Goal: Task Accomplishment & Management: Manage account settings

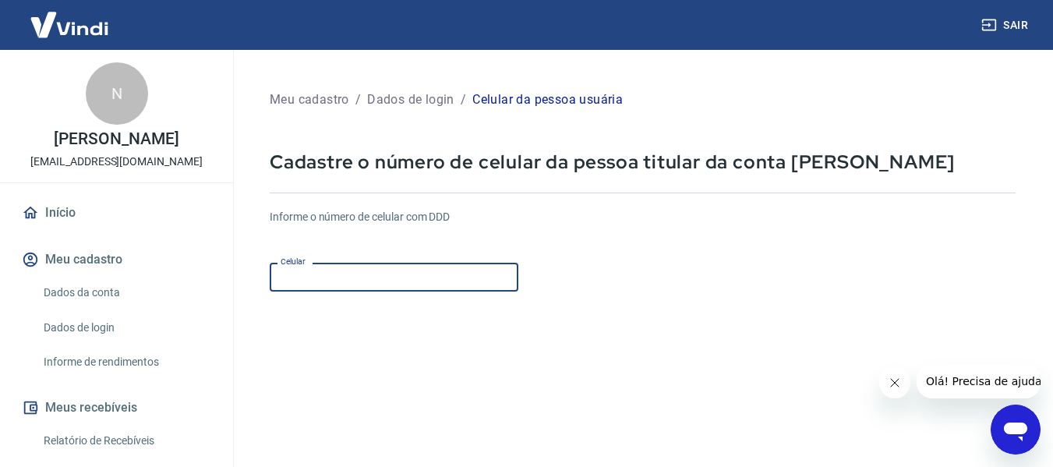
click at [317, 284] on input "Celular" at bounding box center [394, 277] width 249 height 29
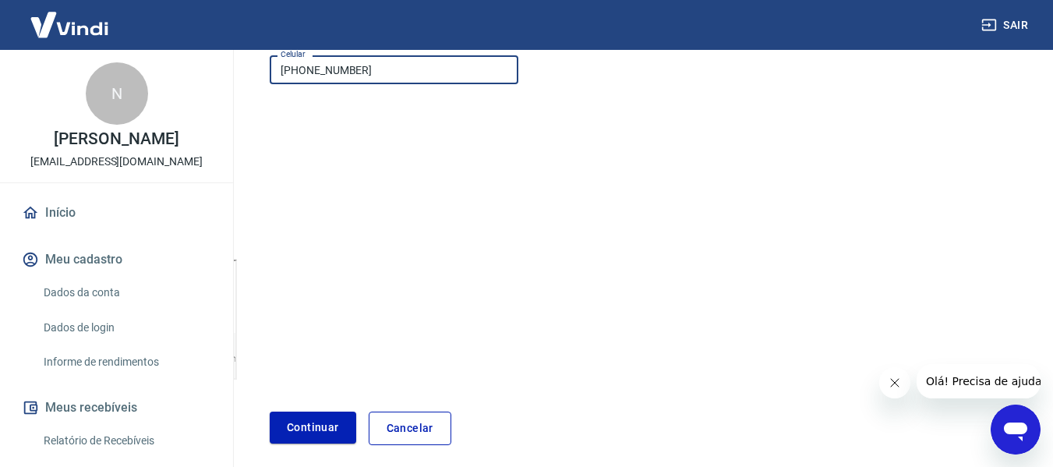
scroll to position [271, 0]
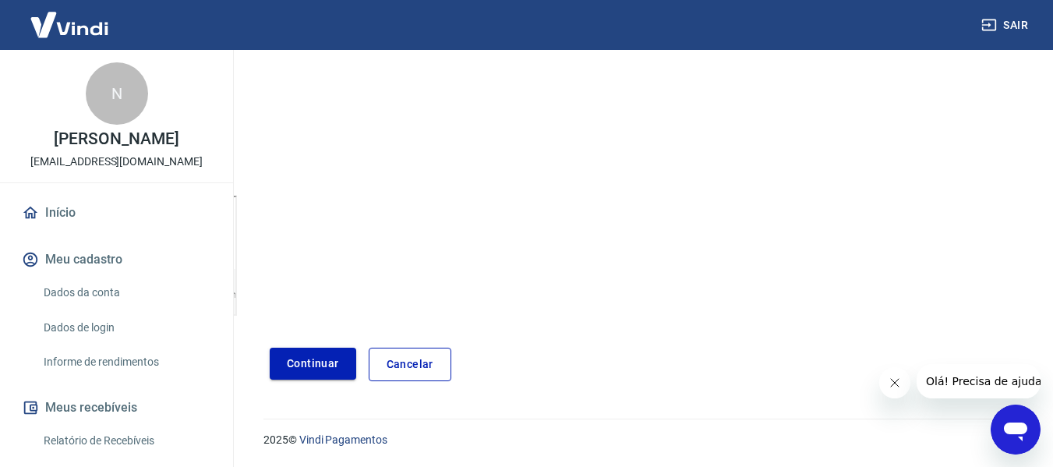
type input "[PHONE_NUMBER]"
click at [281, 371] on button "Continuar" at bounding box center [313, 363] width 86 height 32
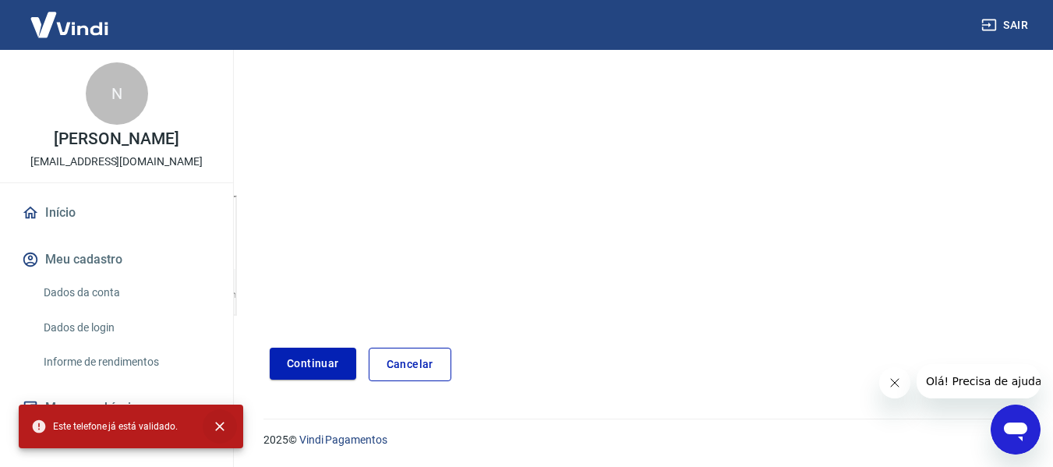
click at [217, 429] on icon "close" at bounding box center [219, 425] width 9 height 9
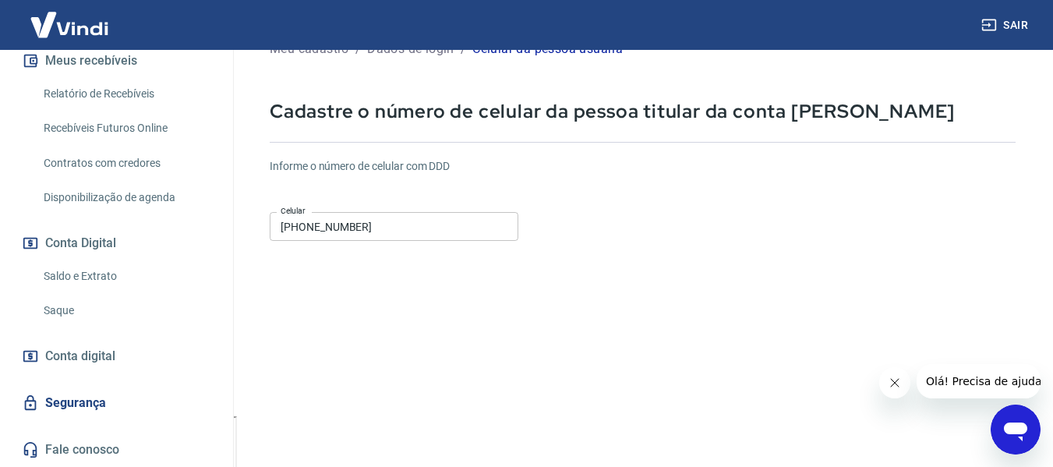
scroll to position [78, 0]
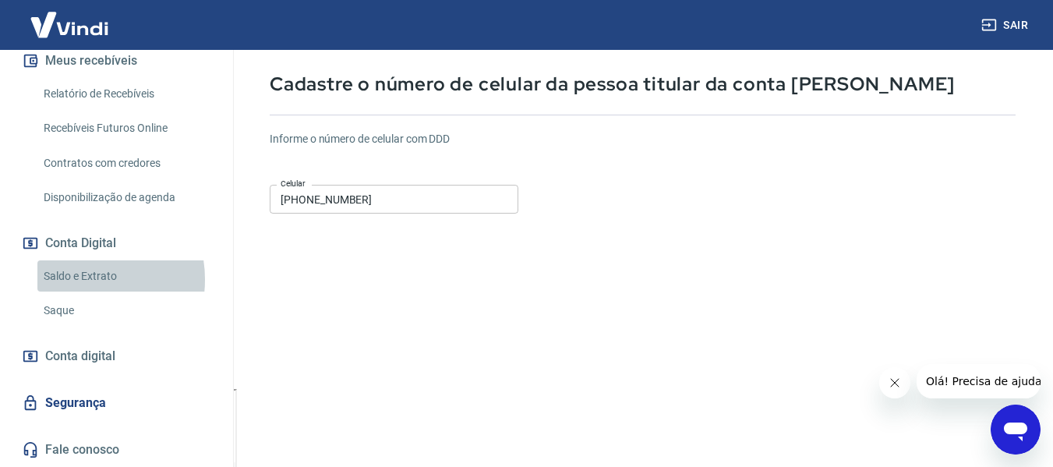
click at [81, 279] on link "Saldo e Extrato" at bounding box center [125, 276] width 177 height 32
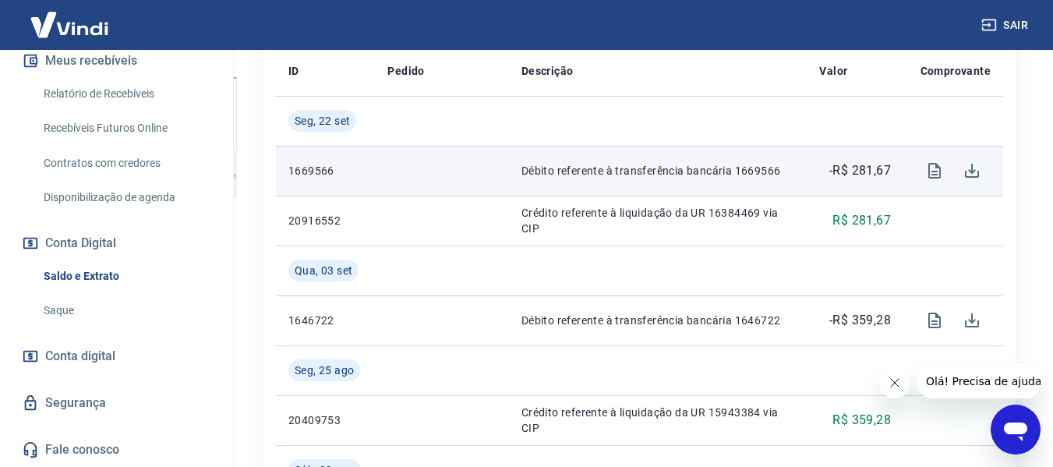
scroll to position [312, 0]
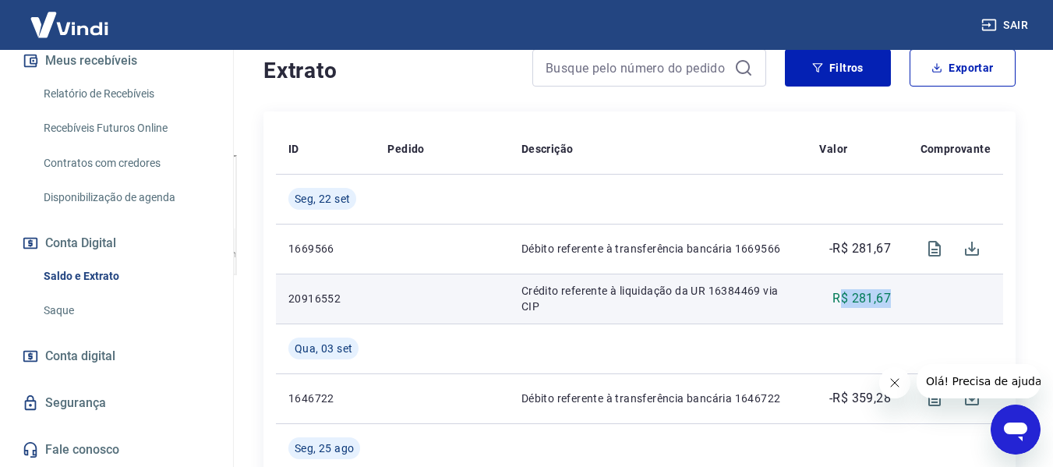
drag, startPoint x: 841, startPoint y: 293, endPoint x: 913, endPoint y: 295, distance: 71.7
click at [913, 295] on tr "20916552 Crédito referente à liquidação da UR 16384469 via CIP R$ 281,67" at bounding box center [639, 298] width 727 height 50
click at [913, 295] on td at bounding box center [953, 298] width 100 height 50
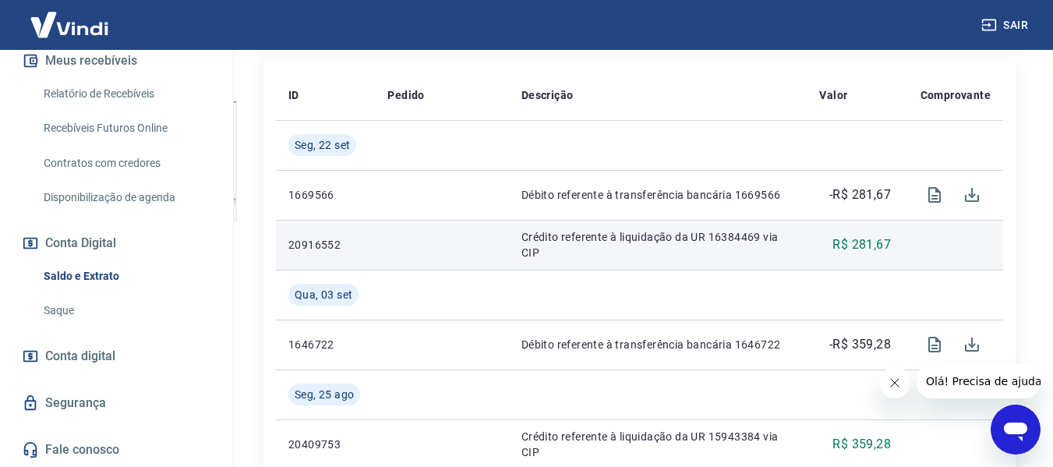
scroll to position [467, 0]
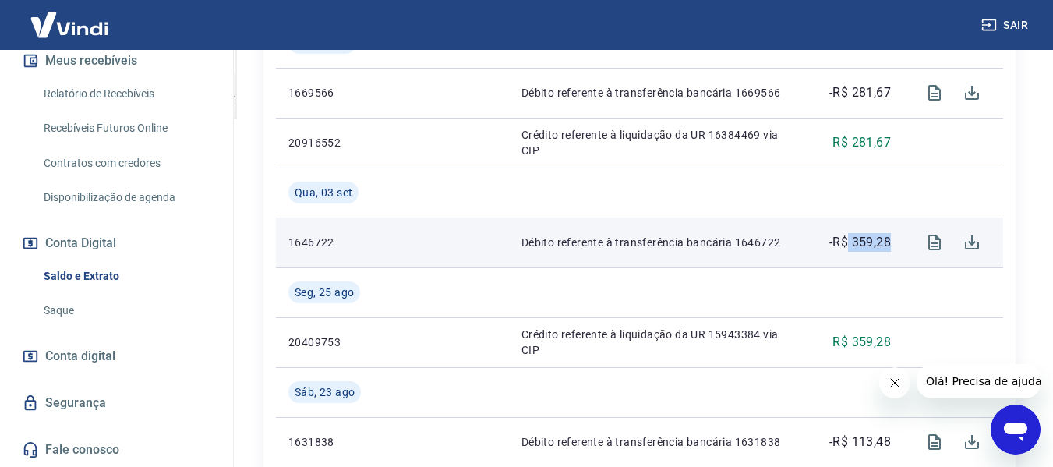
drag, startPoint x: 846, startPoint y: 238, endPoint x: 891, endPoint y: 238, distance: 44.4
click at [891, 238] on td "-R$ 359,28" at bounding box center [854, 242] width 97 height 50
click at [908, 233] on td at bounding box center [953, 242] width 100 height 50
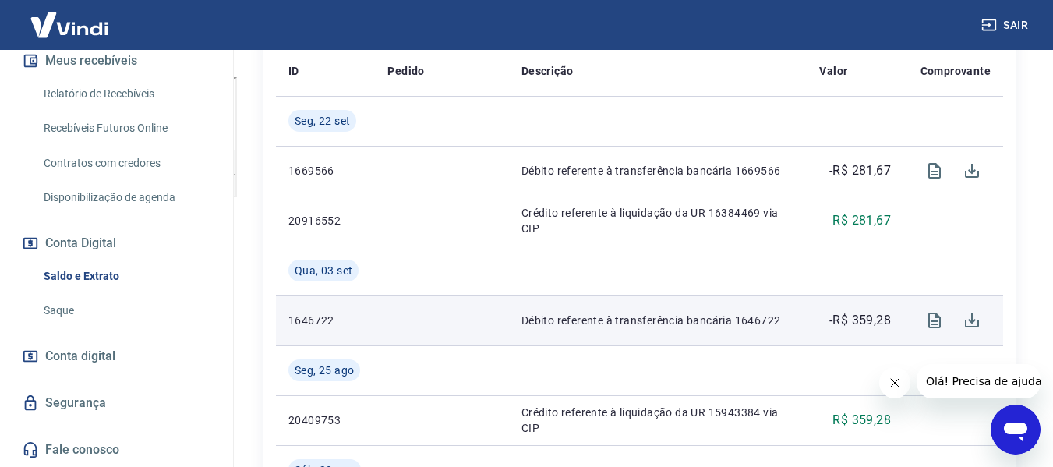
scroll to position [312, 0]
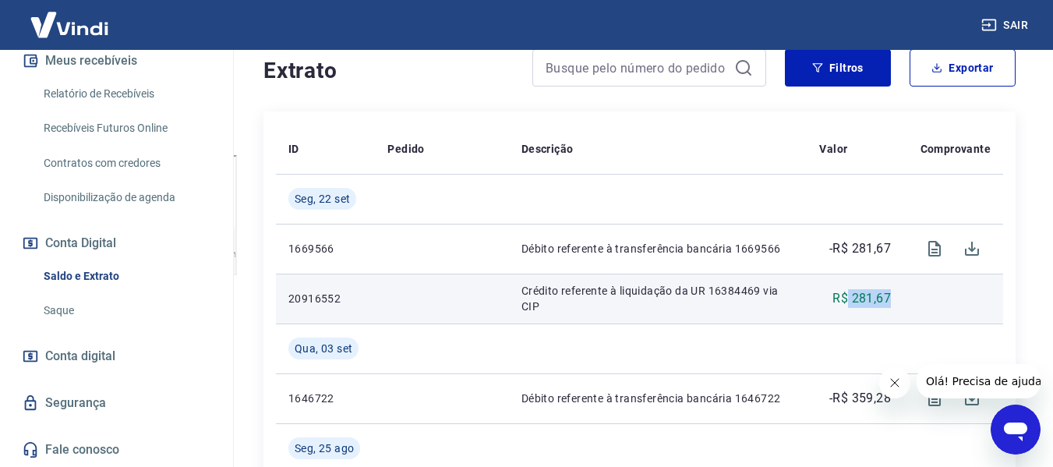
drag, startPoint x: 845, startPoint y: 295, endPoint x: 899, endPoint y: 295, distance: 54.5
click at [898, 295] on td "R$ 281,67" at bounding box center [854, 298] width 97 height 50
click at [907, 291] on td at bounding box center [953, 298] width 100 height 50
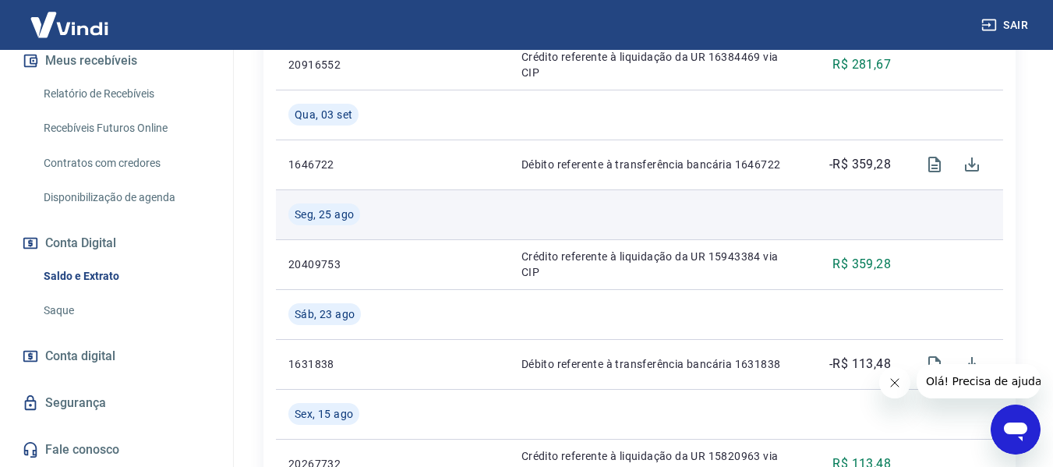
scroll to position [390, 0]
